Goal: Find specific page/section: Find specific page/section

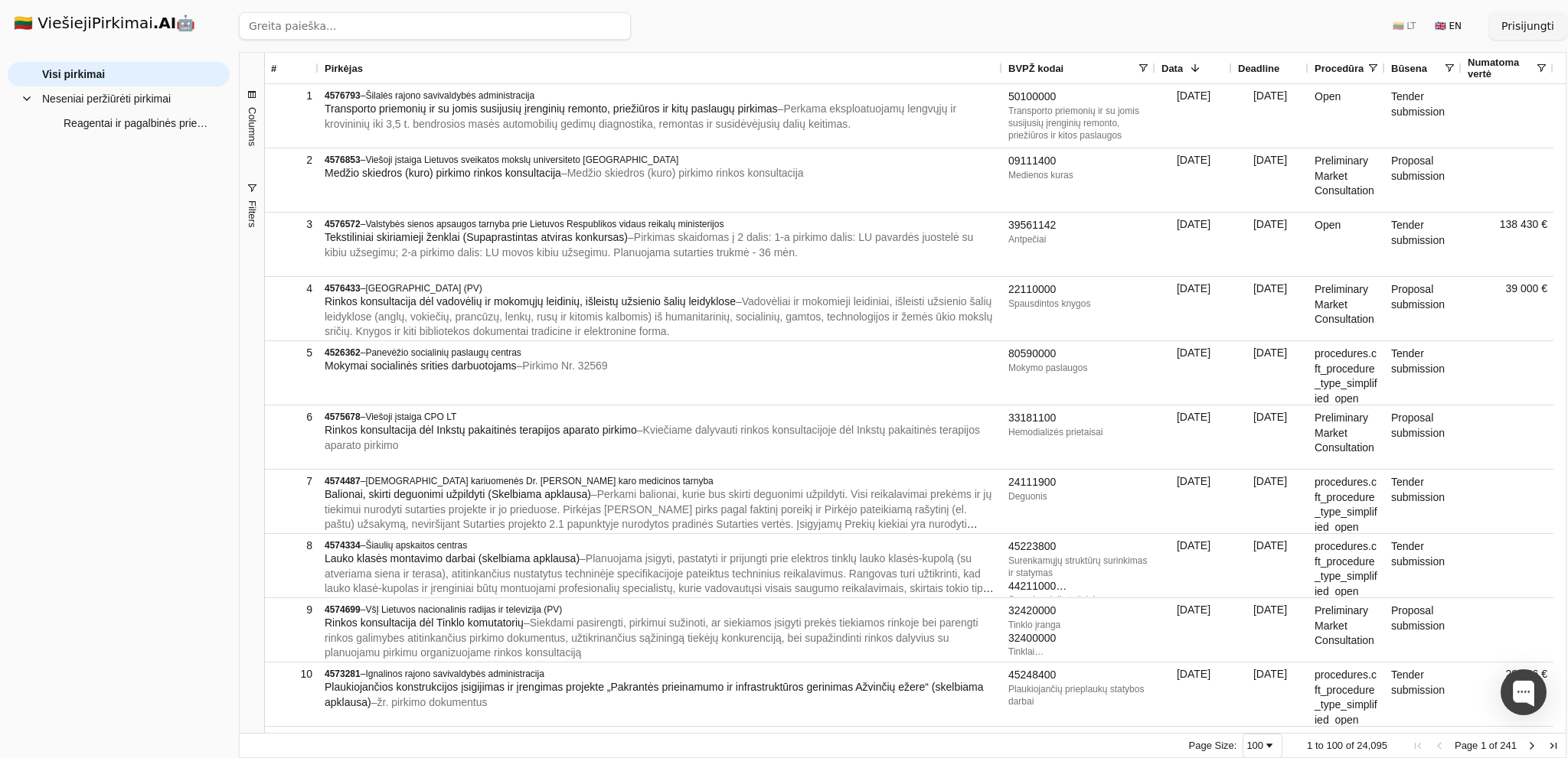
click at [248, 190] on span "button" at bounding box center [252, 188] width 12 height 12
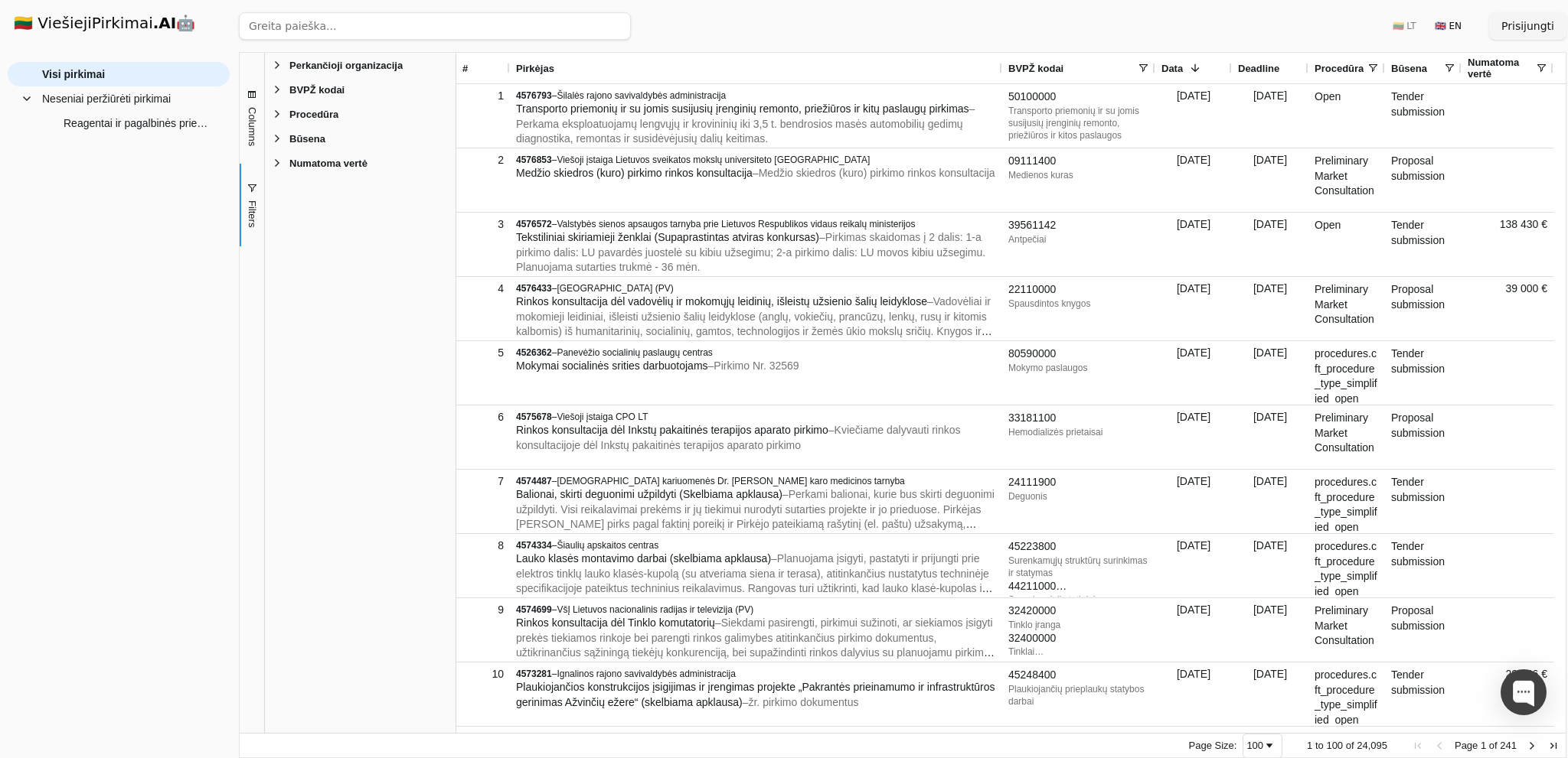
click at [327, 92] on span "BVPŽ kodai" at bounding box center [316, 90] width 55 height 12
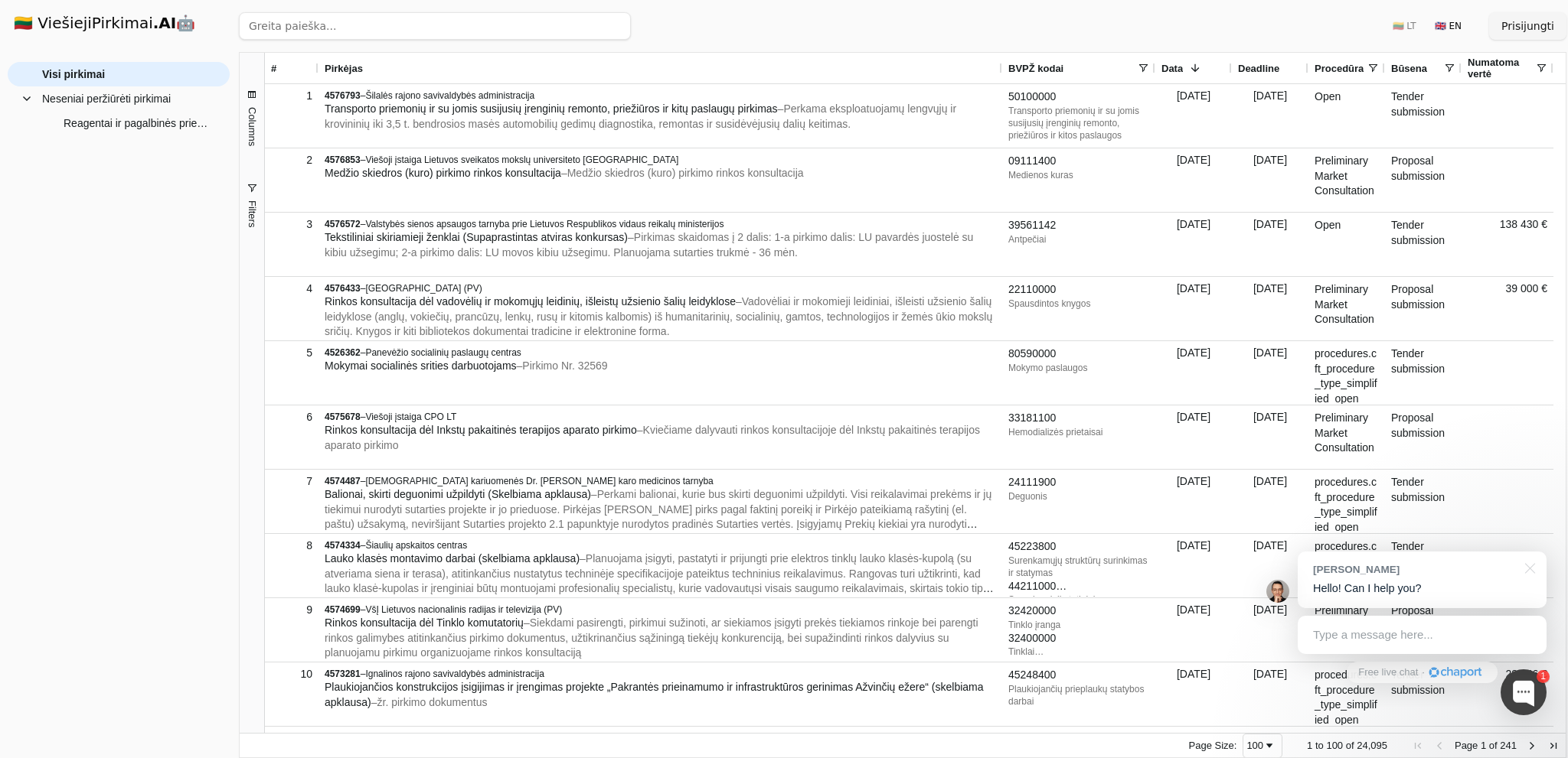
click at [250, 220] on span "Filters" at bounding box center [252, 214] width 12 height 27
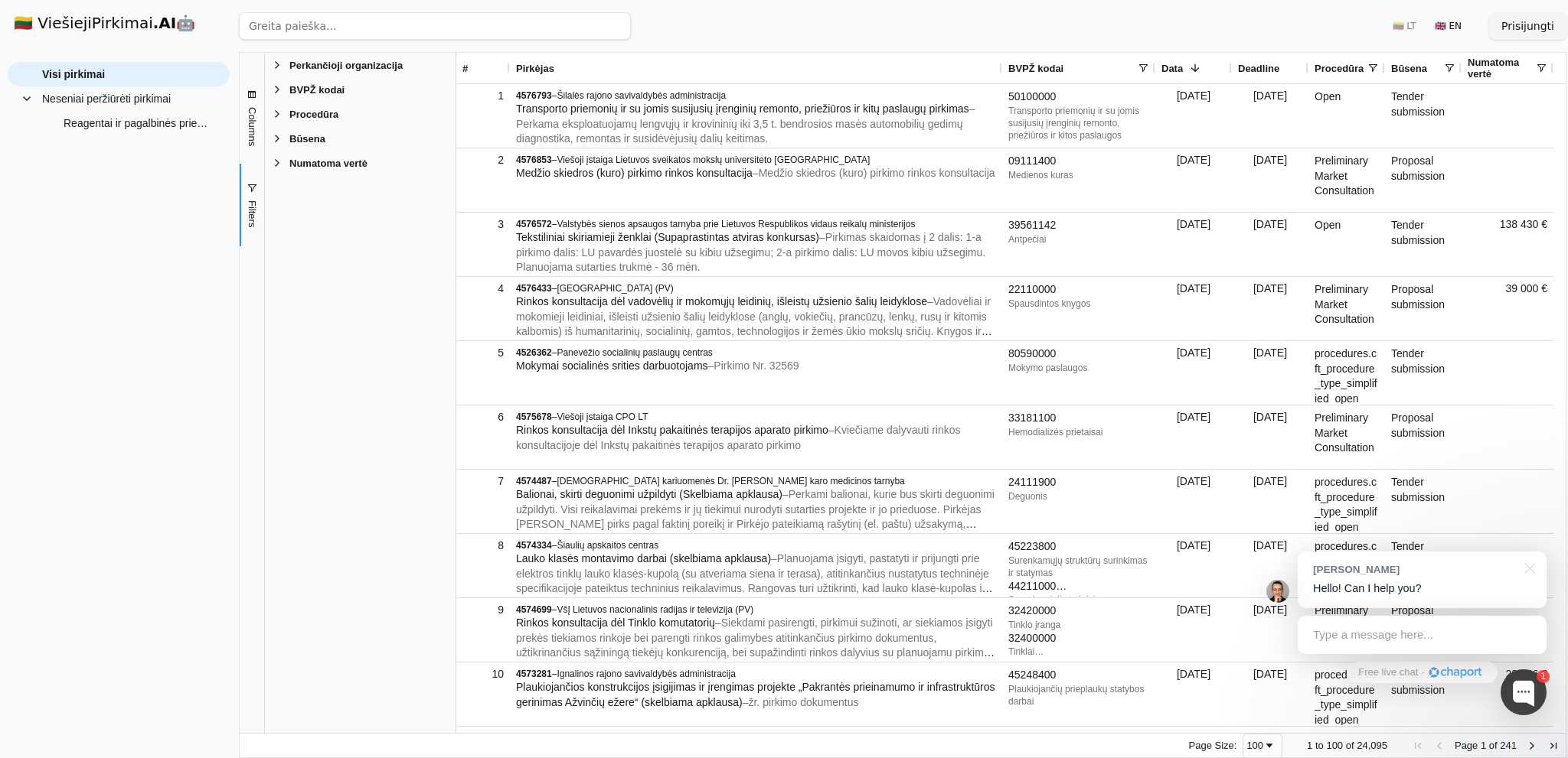
click at [337, 90] on span "BVPŽ kodai" at bounding box center [316, 90] width 55 height 12
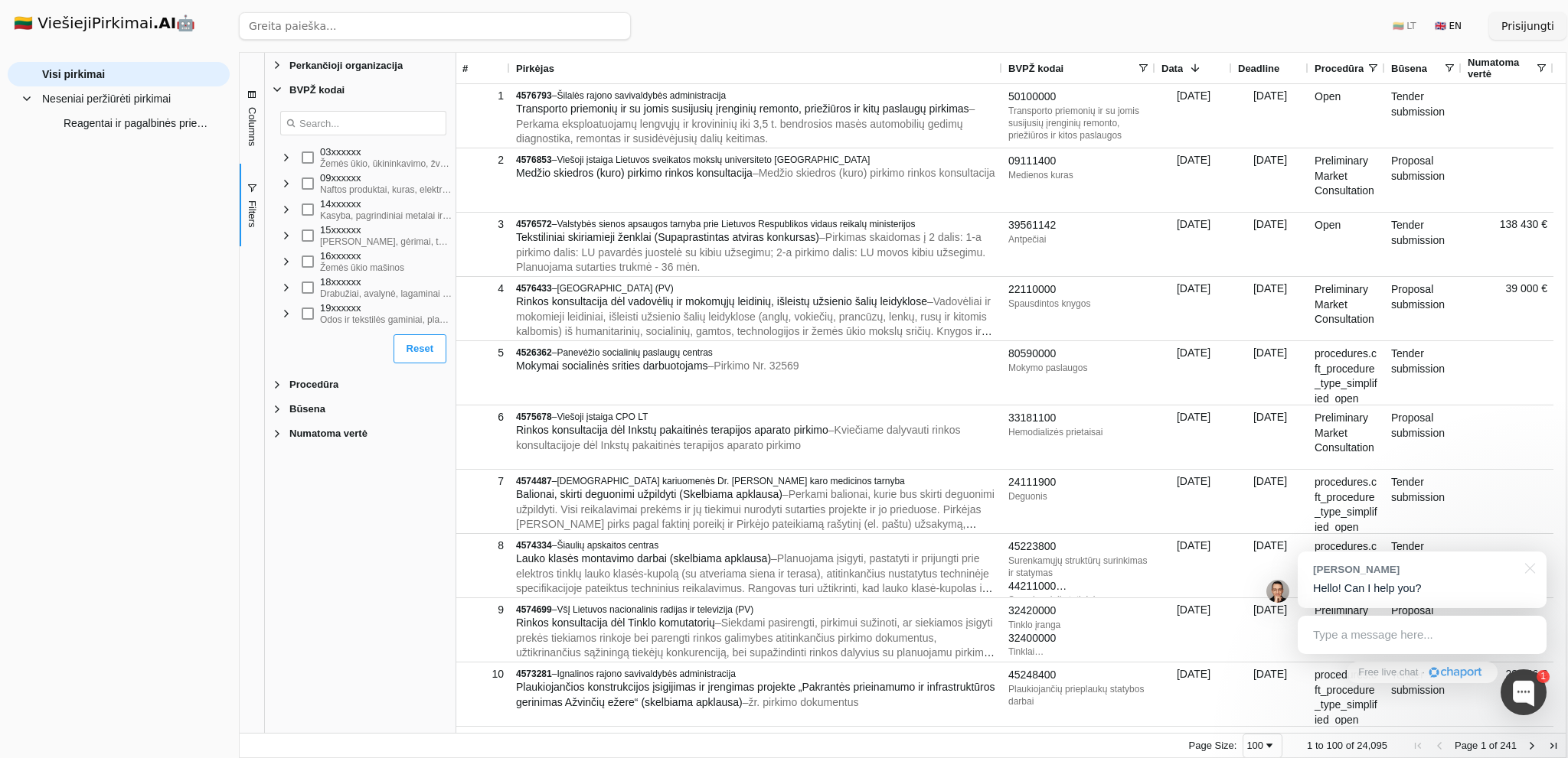
click at [288, 158] on span "Filter List" at bounding box center [287, 157] width 12 height 12
click at [297, 212] on span "Filter List" at bounding box center [298, 210] width 12 height 12
